Goal: Find specific page/section: Find specific page/section

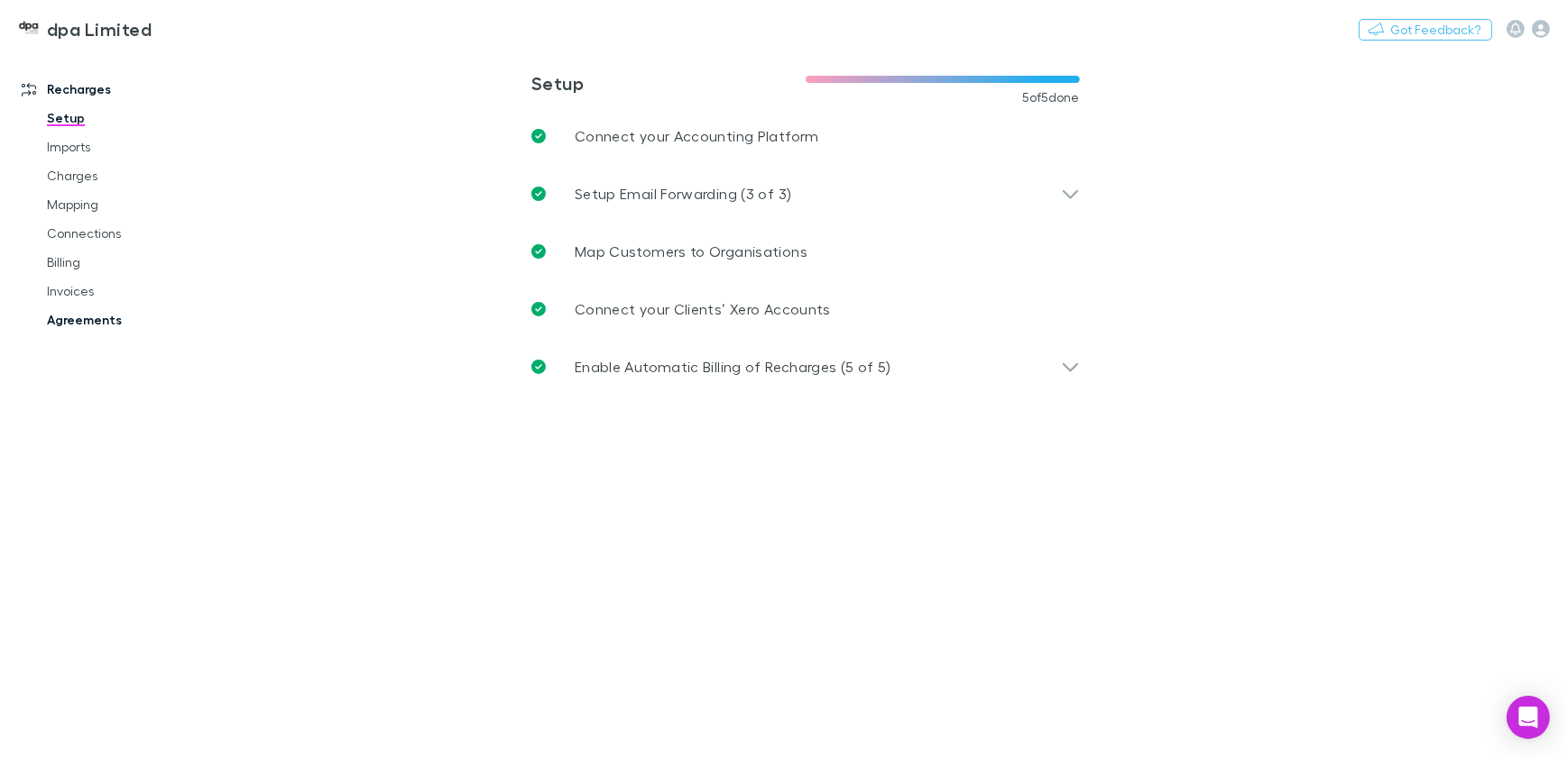
click at [70, 317] on link "Agreements" at bounding box center [133, 319] width 211 height 29
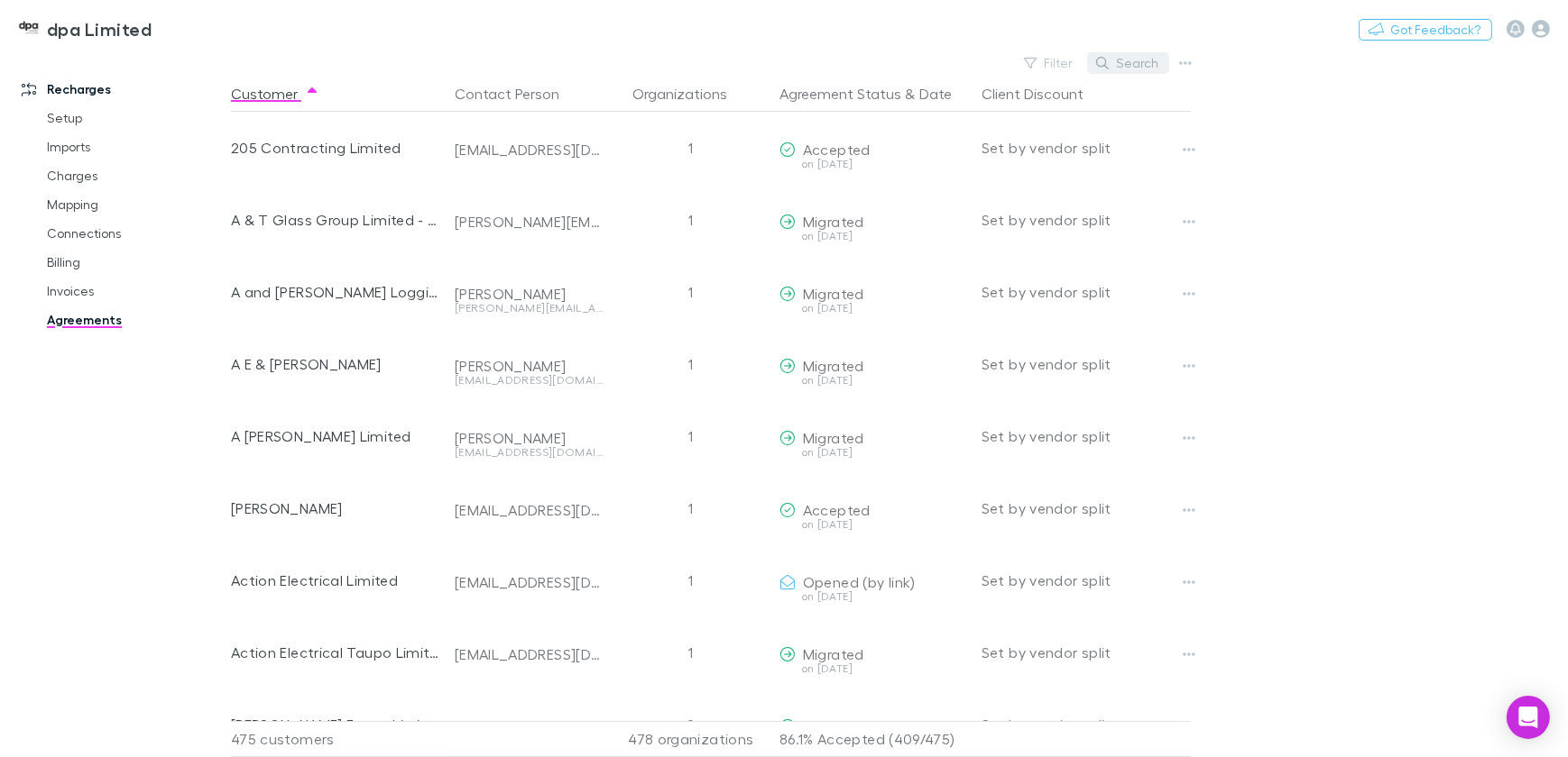
click at [1126, 60] on button "Search" at bounding box center [1127, 63] width 82 height 22
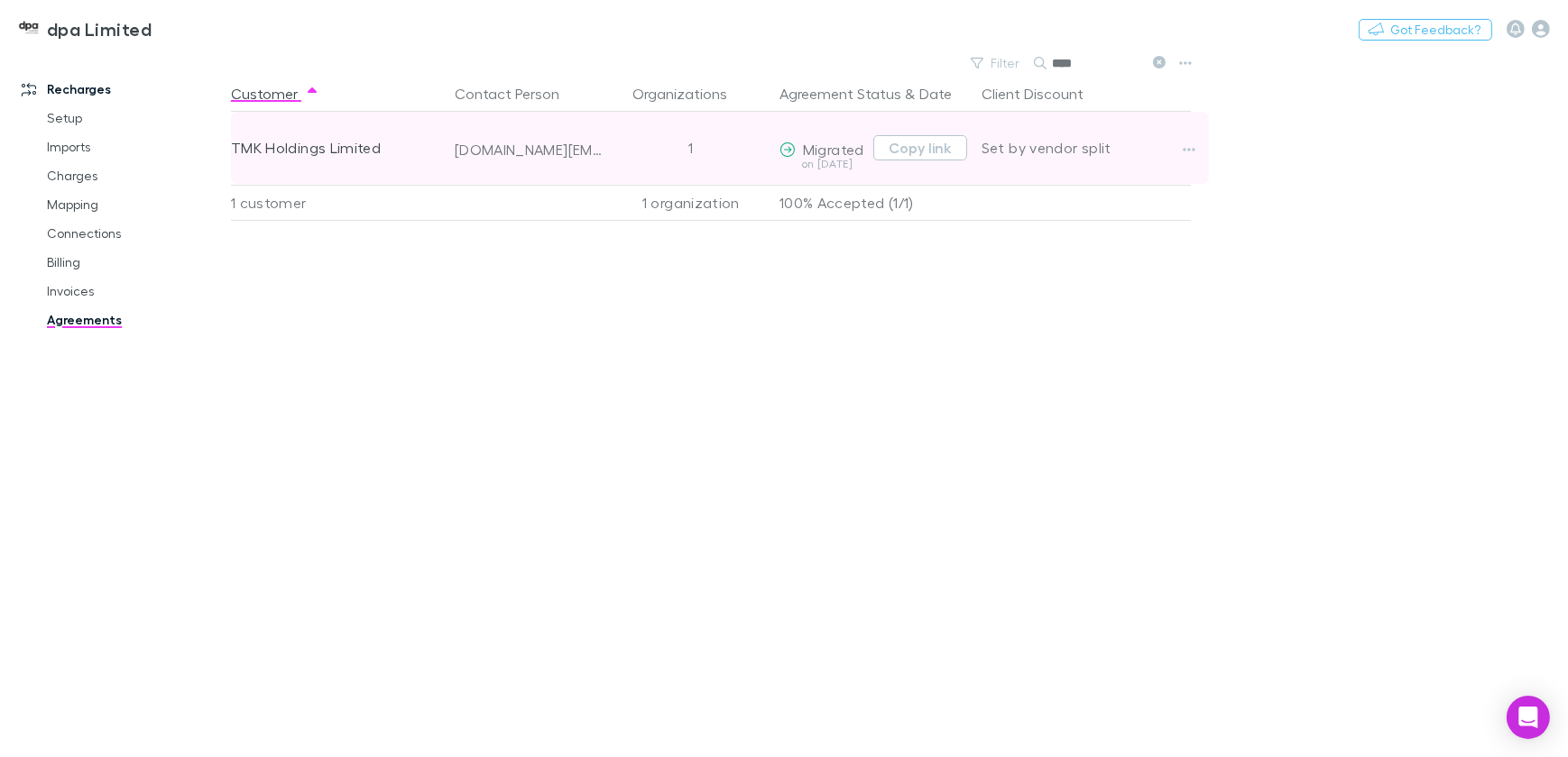
type input "***"
click at [417, 143] on div "TMK Holdings Limited" at bounding box center [335, 148] width 209 height 72
click at [938, 148] on button "Copy link" at bounding box center [920, 147] width 94 height 25
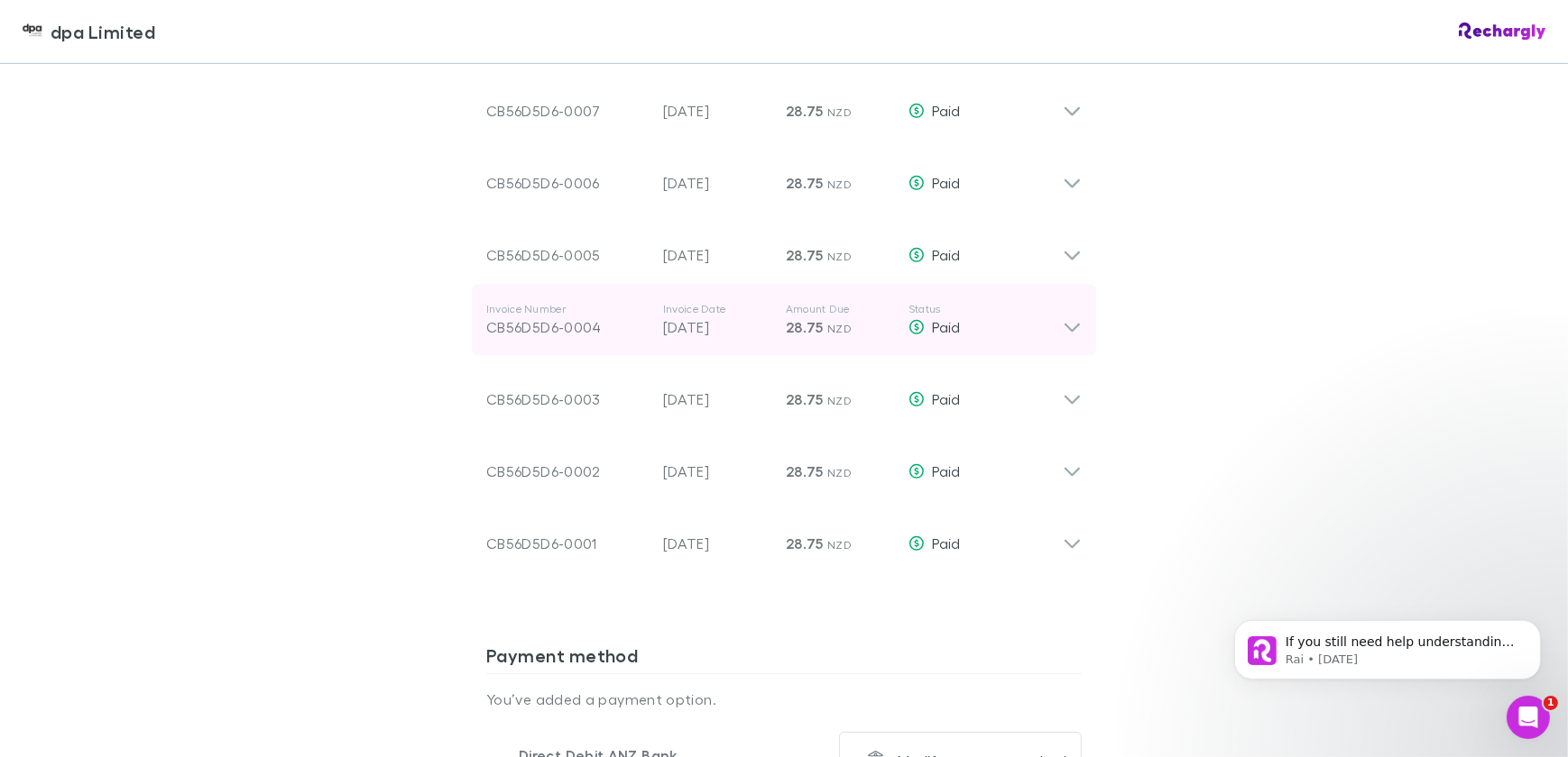
scroll to position [1229, 0]
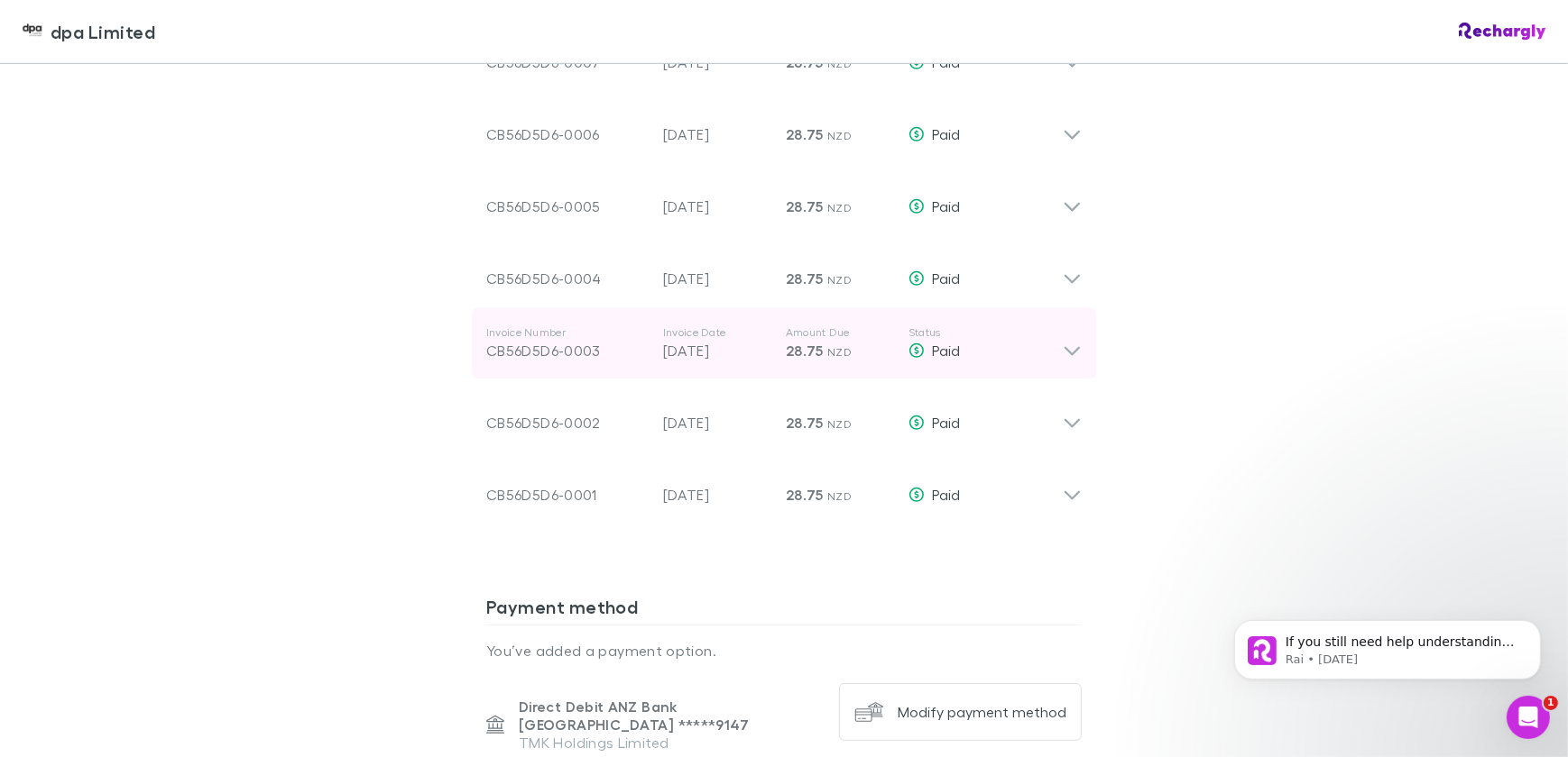
click at [1067, 357] on icon at bounding box center [1072, 343] width 19 height 36
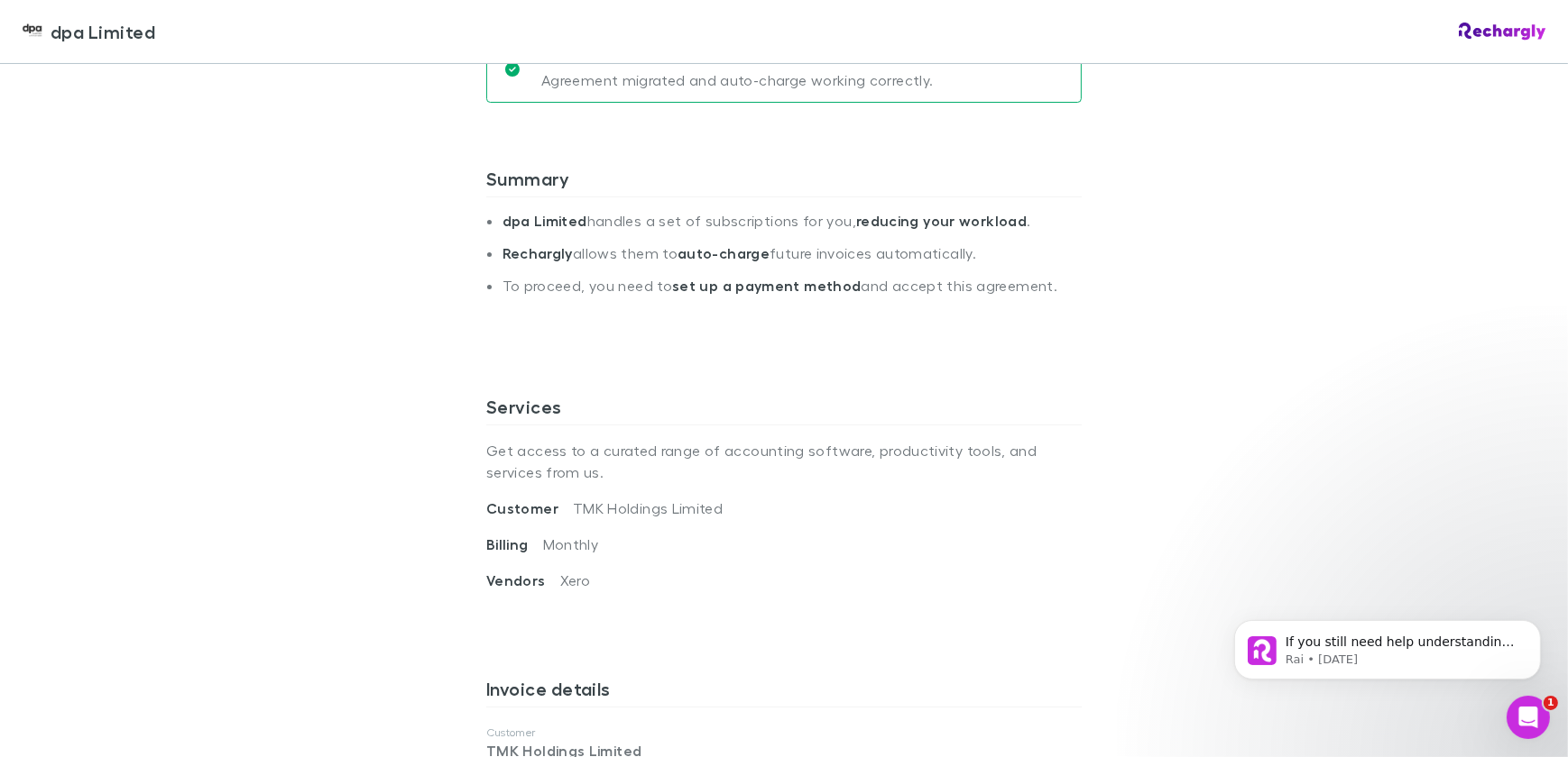
scroll to position [0, 0]
